Goal: Task Accomplishment & Management: Manage account settings

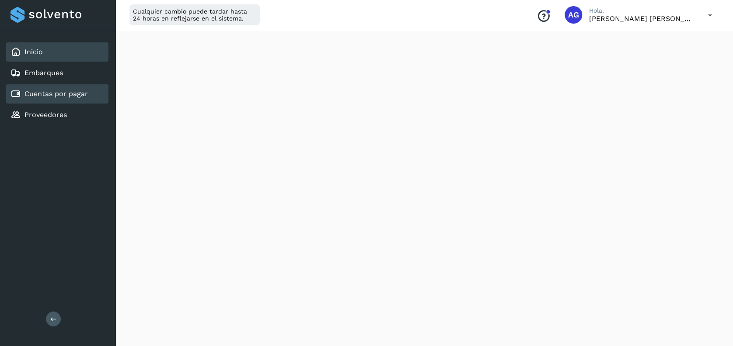
click at [45, 93] on link "Cuentas por pagar" at bounding box center [55, 94] width 63 height 8
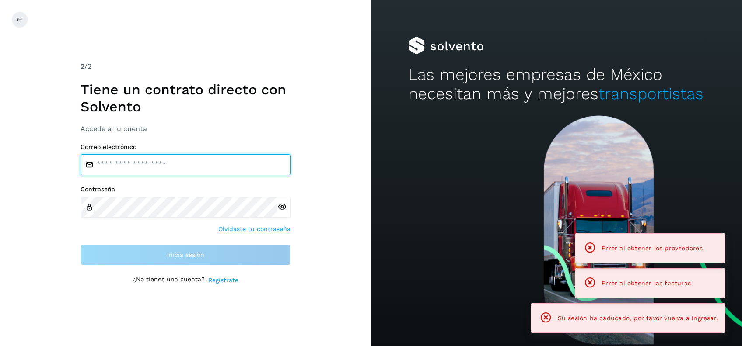
type input "**********"
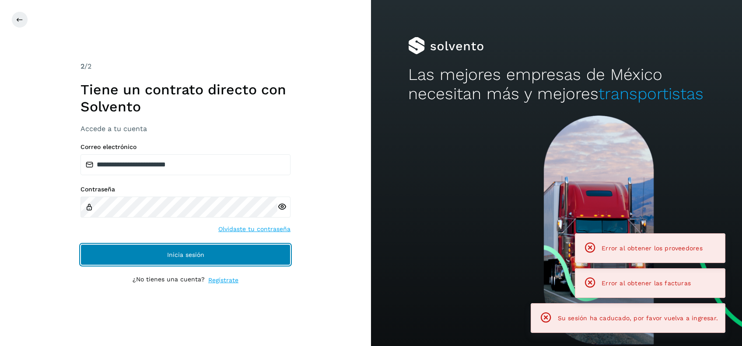
click at [250, 255] on button "Inicia sesión" at bounding box center [185, 254] width 210 height 21
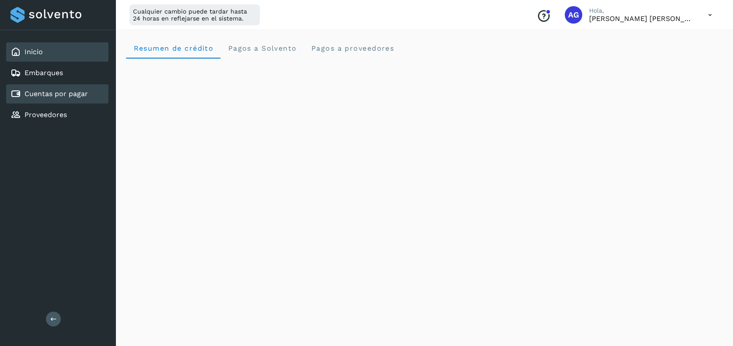
click at [70, 98] on link "Cuentas por pagar" at bounding box center [55, 94] width 63 height 8
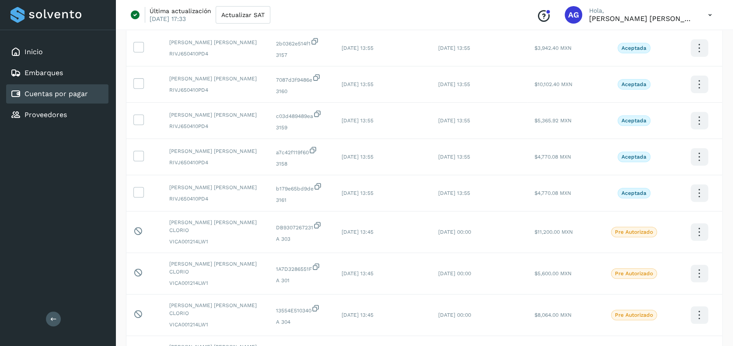
scroll to position [211, 0]
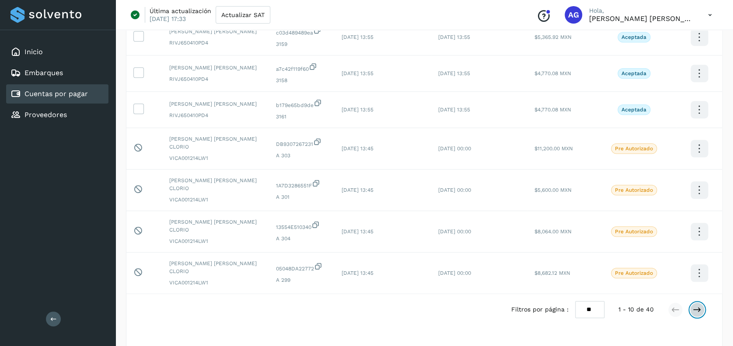
click at [698, 306] on icon at bounding box center [697, 310] width 9 height 9
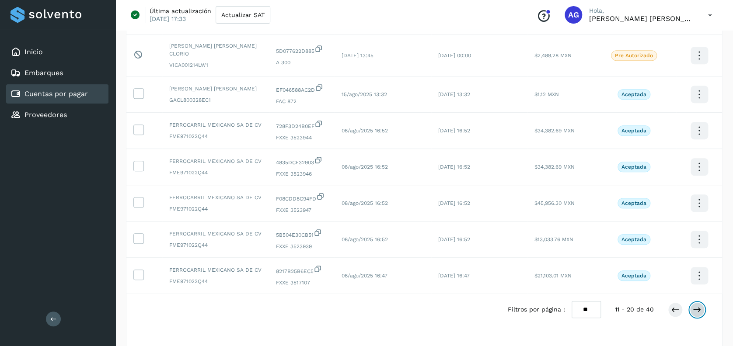
click at [698, 306] on icon at bounding box center [697, 310] width 9 height 9
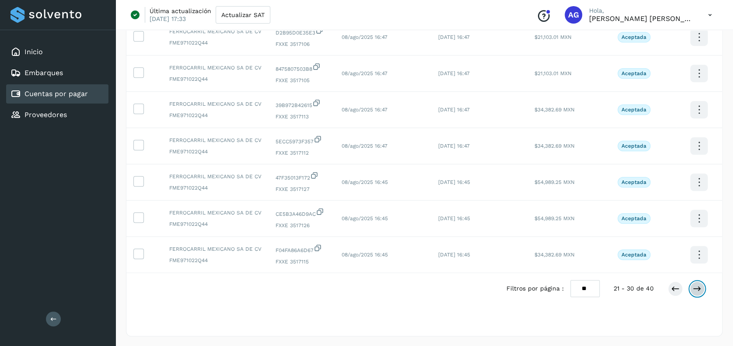
click at [698, 290] on icon at bounding box center [697, 289] width 9 height 9
